Goal: Book appointment/travel/reservation

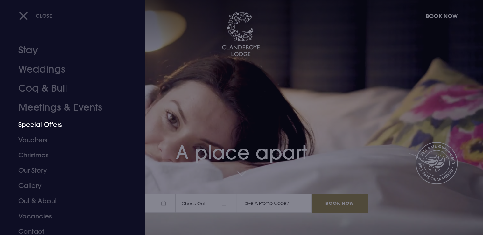
drag, startPoint x: 42, startPoint y: 111, endPoint x: 256, endPoint y: 118, distance: 213.9
click at [42, 111] on link "Meetings & Events" at bounding box center [68, 107] width 101 height 19
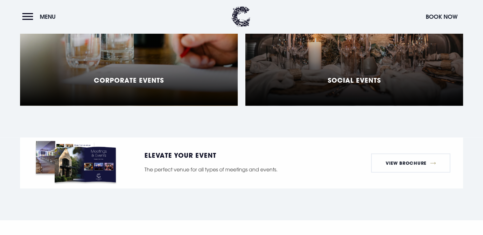
scroll to position [612, 0]
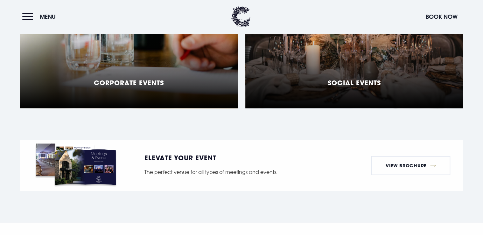
click at [346, 80] on div "Social Events" at bounding box center [354, 86] width 53 height 14
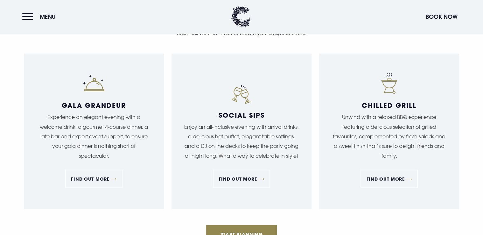
scroll to position [612, 0]
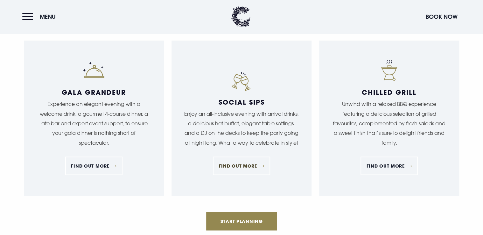
click at [246, 170] on link "FIND OUT MORE" at bounding box center [241, 166] width 57 height 18
